Goal: Task Accomplishment & Management: Manage account settings

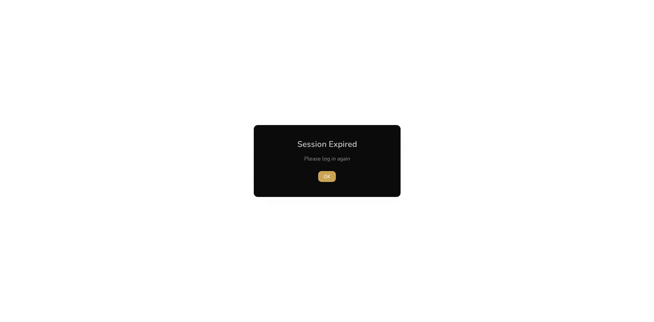
click at [324, 179] on span "OK" at bounding box center [327, 176] width 7 height 7
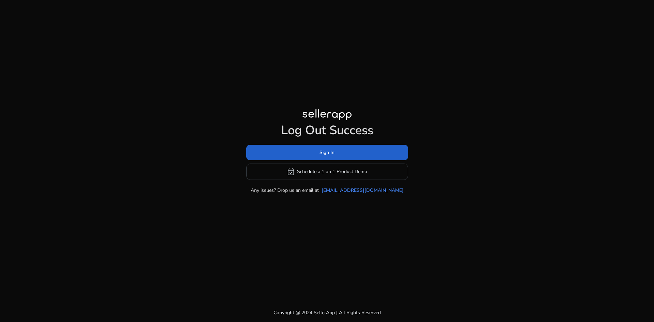
click at [324, 155] on span "Sign In" at bounding box center [327, 152] width 15 height 7
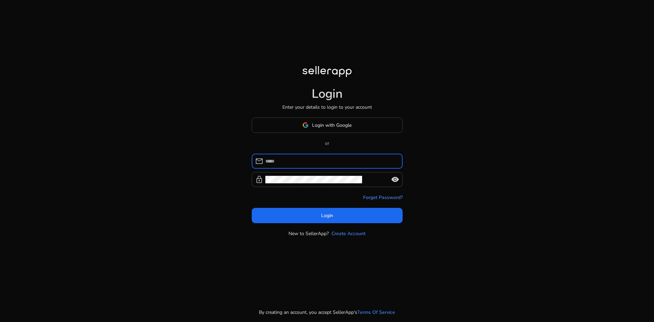
type input "**********"
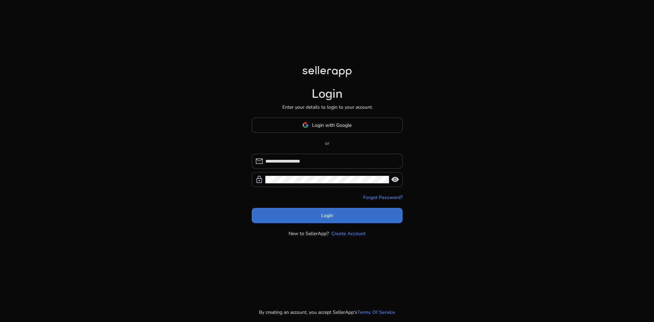
click at [326, 215] on span "Login" at bounding box center [327, 215] width 12 height 7
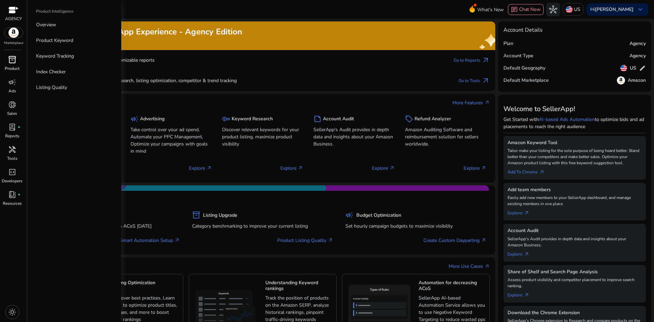
click at [12, 63] on span "inventory_2" at bounding box center [12, 60] width 8 height 8
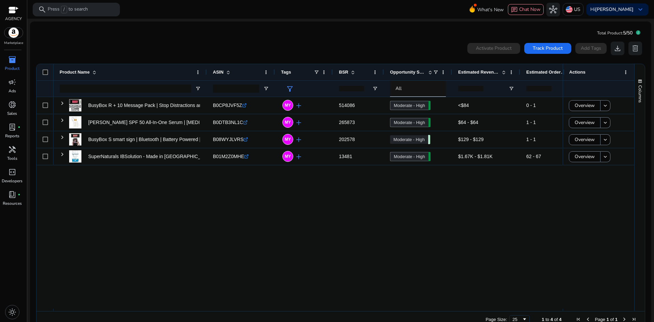
click at [209, 186] on div "BusyBox R + 10 Message Pack | Stop Distractions and Interruptions... B0CP8JVF5Z…" at bounding box center [307, 203] width 509 height 212
click at [8, 79] on span "campaign" at bounding box center [12, 82] width 8 height 8
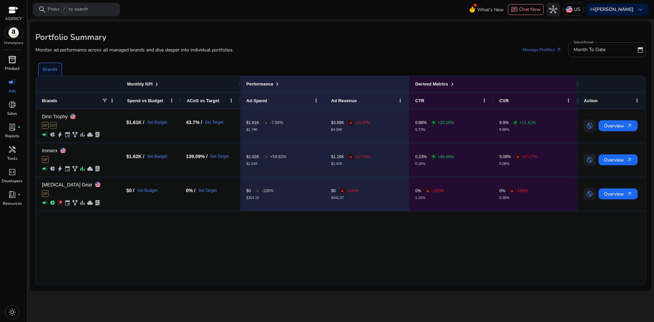
click at [195, 252] on div "Dinn Trophy SP SD campaign pie_chart bolt event family_history bar_chart cloud …" at bounding box center [307, 197] width 542 height 176
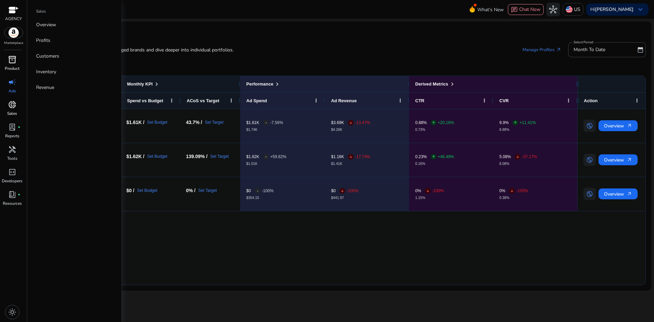
click at [15, 107] on span "donut_small" at bounding box center [12, 105] width 8 height 8
